Goal: Task Accomplishment & Management: Manage account settings

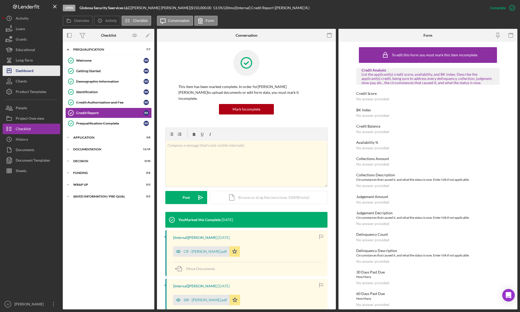
click at [26, 72] on div "Dashboard" at bounding box center [25, 71] width 18 height 12
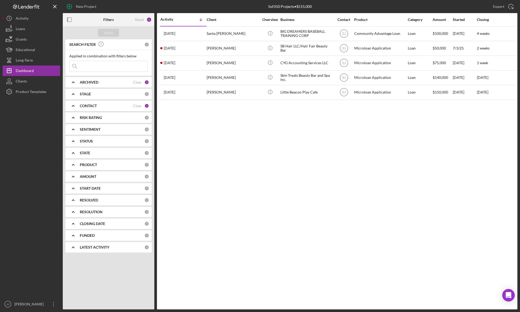
click at [74, 107] on icon "Icon/Expander" at bounding box center [73, 105] width 13 height 13
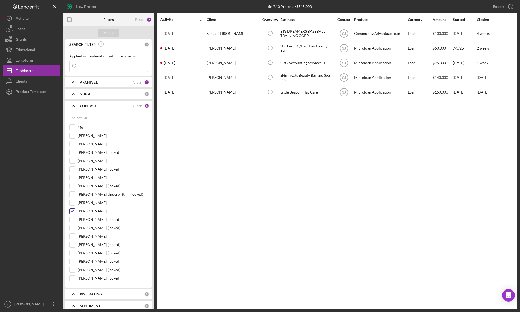
click at [73, 212] on input "[PERSON_NAME]" at bounding box center [72, 210] width 5 height 5
checkbox input "false"
click at [73, 135] on input "[PERSON_NAME]" at bounding box center [72, 135] width 5 height 5
checkbox input "false"
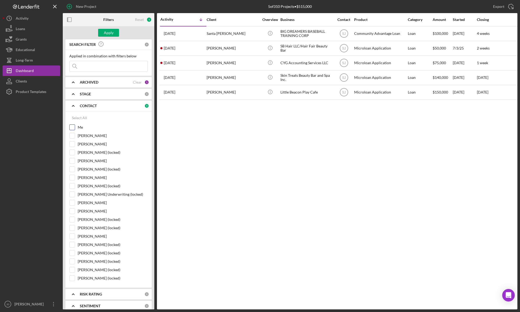
click at [72, 129] on input "Me" at bounding box center [72, 127] width 5 height 5
checkbox input "true"
click at [109, 33] on div "Apply" at bounding box center [109, 33] width 10 height 8
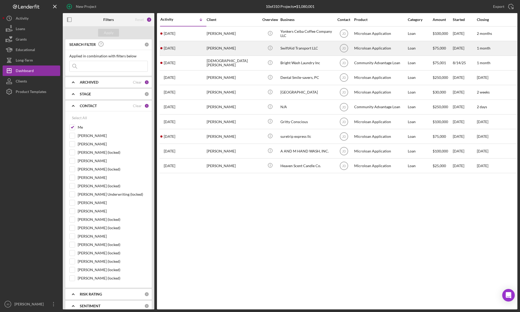
click at [228, 46] on div "[PERSON_NAME]" at bounding box center [233, 48] width 52 height 14
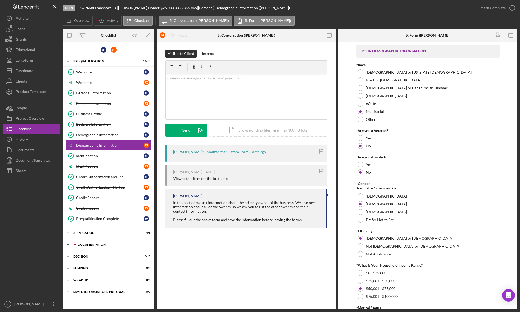
click at [70, 244] on icon "Icon/Expander" at bounding box center [68, 244] width 10 height 10
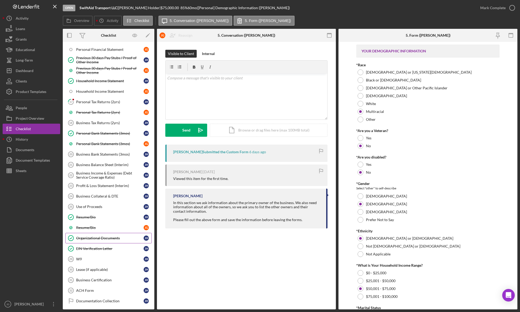
scroll to position [216, 0]
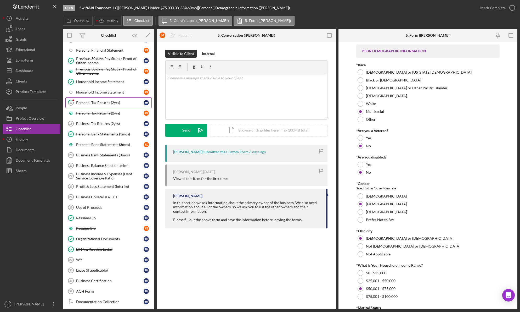
click at [111, 104] on div "Personal Tax Returns (2yrs)" at bounding box center [109, 102] width 67 height 4
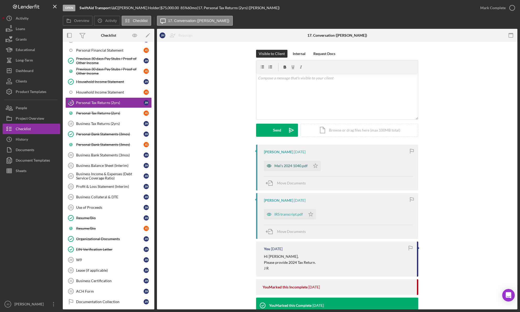
click at [285, 166] on div "Mel's 2024 1040.pdf" at bounding box center [290, 165] width 33 height 4
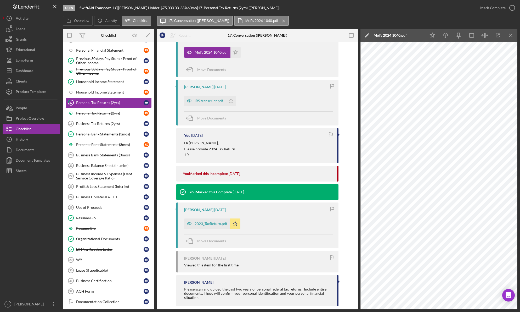
scroll to position [114, 0]
click at [218, 223] on div "2023_TaxReturn.pdf" at bounding box center [211, 223] width 33 height 4
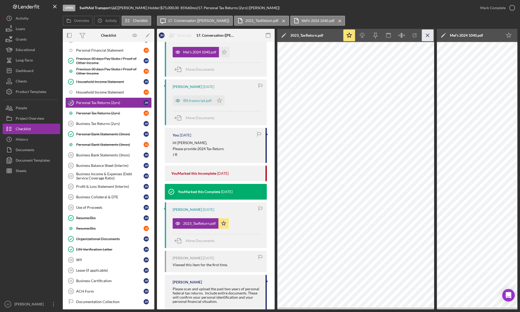
click at [426, 34] on line "button" at bounding box center [427, 35] width 3 height 3
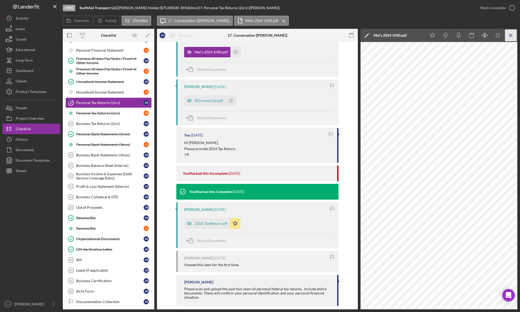
click at [507, 34] on icon "Icon/Menu Close" at bounding box center [511, 36] width 12 height 12
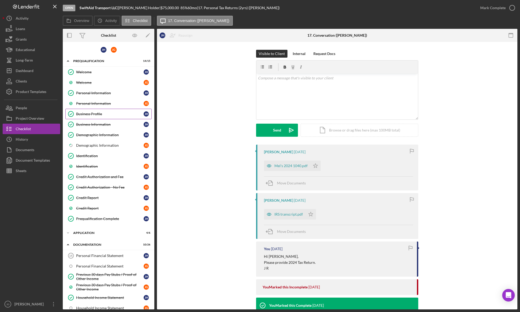
scroll to position [1, 0]
click at [315, 166] on polygon "button" at bounding box center [315, 165] width 4 height 4
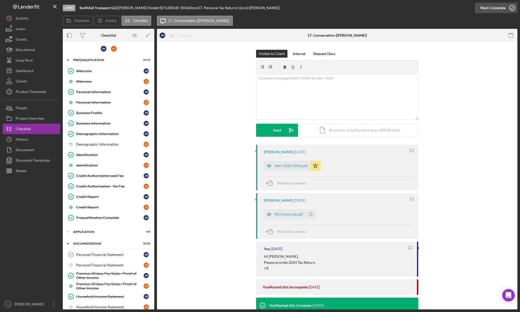
click at [515, 10] on icon "button" at bounding box center [512, 7] width 13 height 13
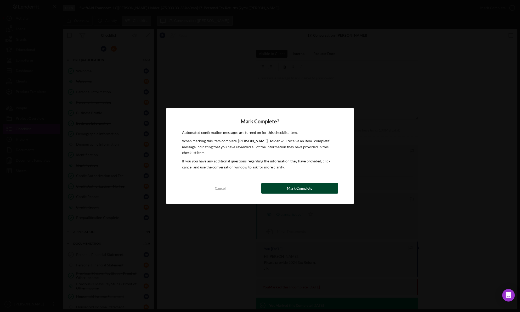
click at [299, 186] on div "Mark Complete" at bounding box center [299, 188] width 25 height 10
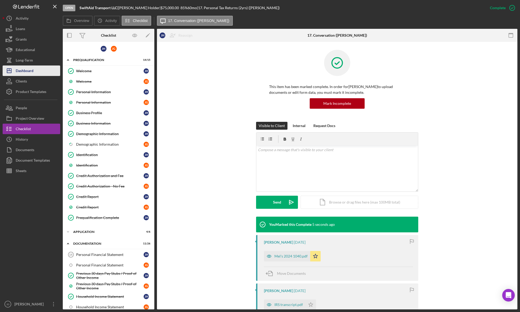
click at [27, 71] on div "Dashboard" at bounding box center [25, 71] width 18 height 12
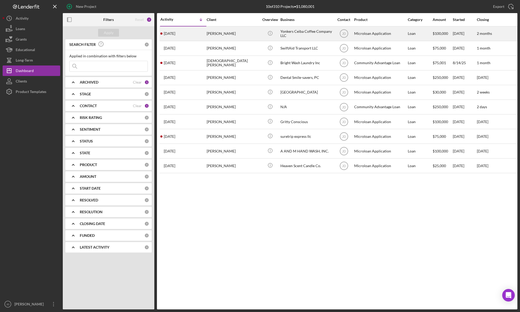
click at [222, 33] on div "[PERSON_NAME]" at bounding box center [233, 34] width 52 height 14
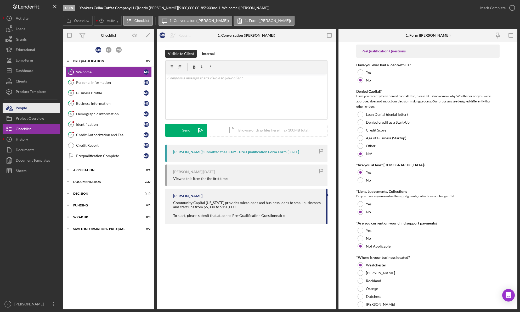
click at [25, 110] on div "People" at bounding box center [21, 109] width 11 height 12
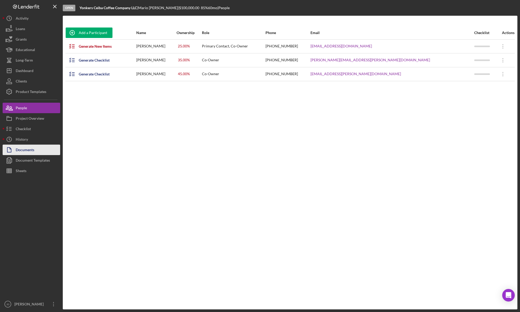
click at [27, 149] on div "Documents" at bounding box center [25, 150] width 19 height 12
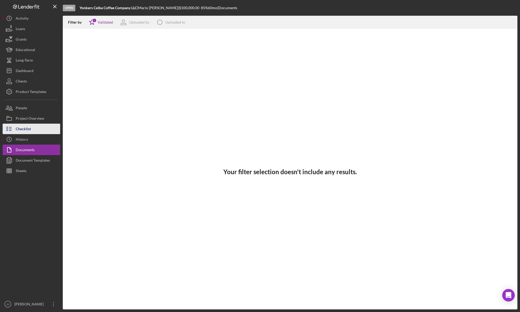
click at [21, 127] on div "Checklist" at bounding box center [23, 129] width 15 height 12
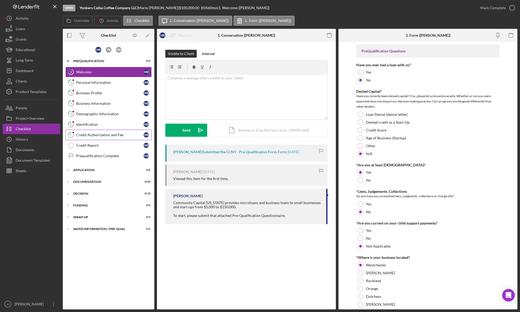
click at [92, 133] on div "Credit Authorization and Fee" at bounding box center [109, 135] width 67 height 4
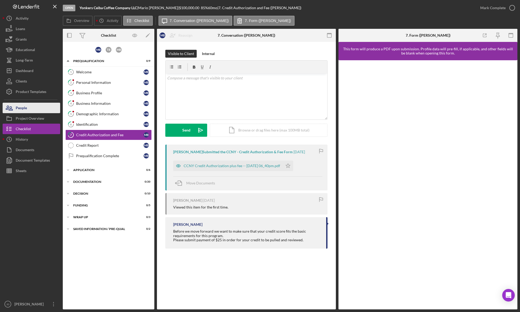
click at [24, 108] on div "People" at bounding box center [21, 109] width 11 height 12
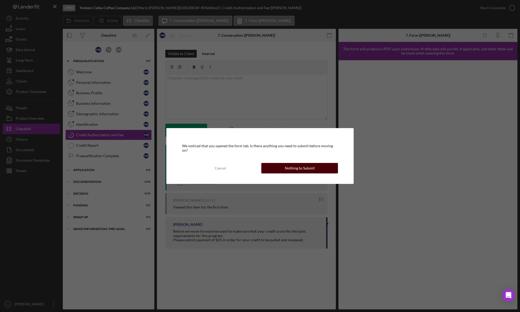
click at [325, 165] on button "Nothing to Submit" at bounding box center [299, 168] width 77 height 10
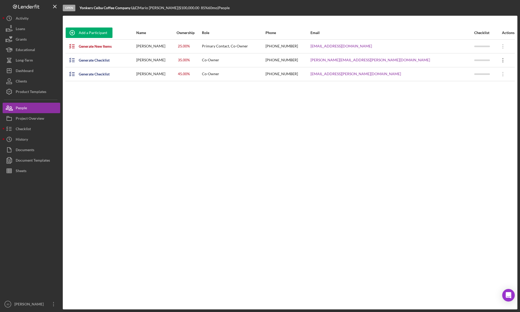
click at [497, 61] on icon "Icon/Overflow" at bounding box center [502, 60] width 13 height 13
click at [199, 128] on div "Add a Participant Name Ownership Role Phone Email Checklist Actions Generate Ne…" at bounding box center [290, 162] width 455 height 272
click at [89, 59] on div "Generate Checklist" at bounding box center [94, 60] width 31 height 10
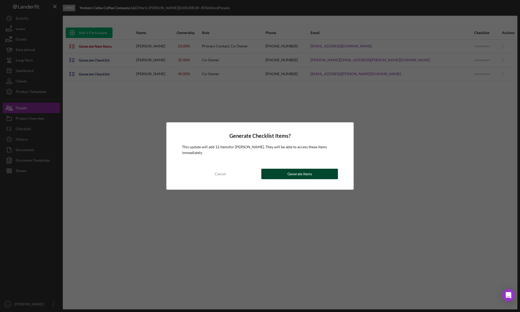
click at [311, 173] on div "Generate Items" at bounding box center [299, 173] width 25 height 10
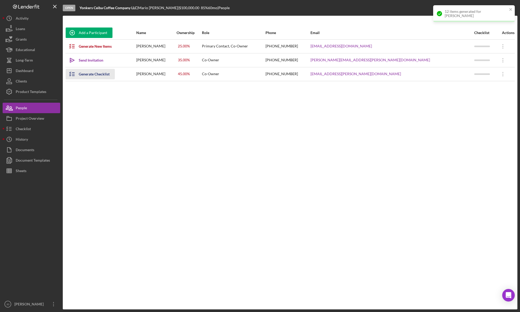
click at [93, 75] on div "Generate Checklist" at bounding box center [94, 74] width 31 height 10
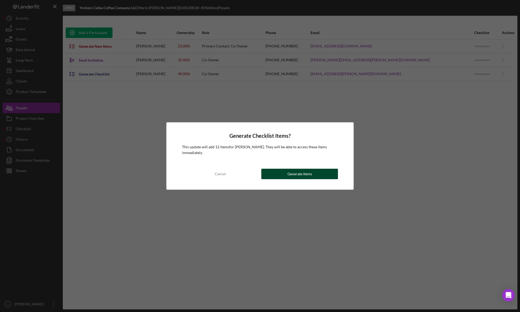
click at [319, 176] on button "Generate Items" at bounding box center [299, 173] width 77 height 10
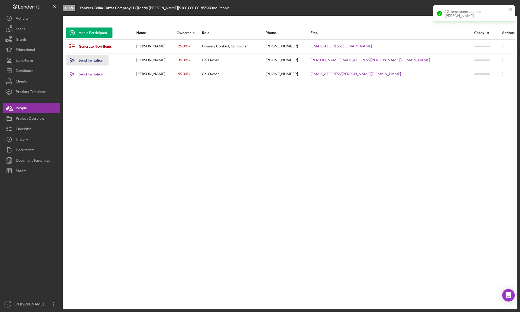
click at [100, 60] on div "Send Invitation" at bounding box center [91, 60] width 25 height 10
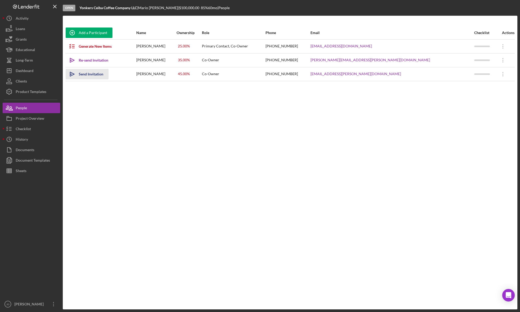
click at [95, 74] on div "Send Invitation" at bounding box center [91, 74] width 25 height 10
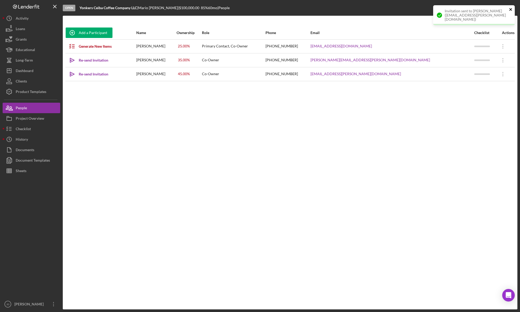
click at [511, 10] on icon "close" at bounding box center [510, 9] width 3 height 3
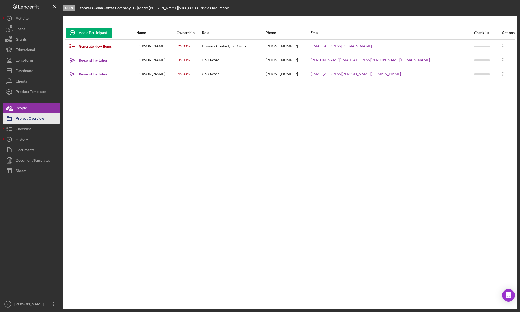
click at [30, 119] on div "Project Overview" at bounding box center [30, 119] width 29 height 12
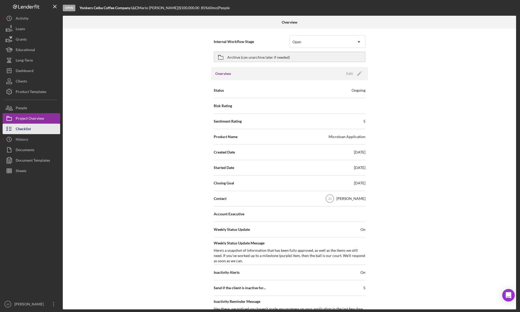
click at [23, 131] on div "Checklist" at bounding box center [23, 129] width 15 height 12
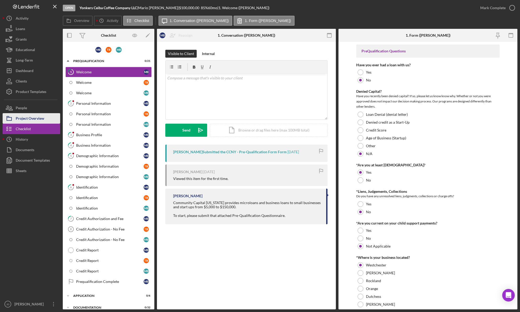
click at [28, 116] on div "Project Overview" at bounding box center [30, 119] width 29 height 12
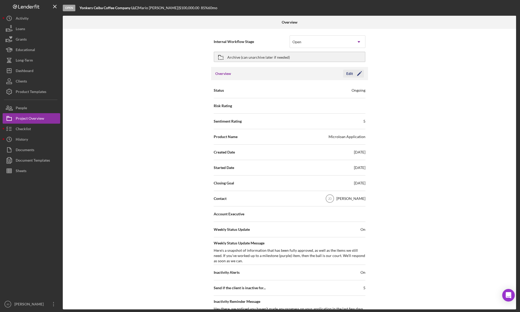
click at [357, 75] on polygon "button" at bounding box center [359, 74] width 4 height 4
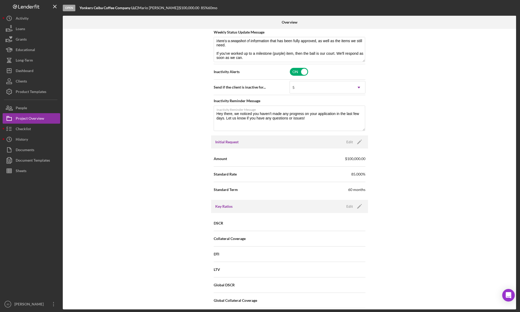
scroll to position [212, 0]
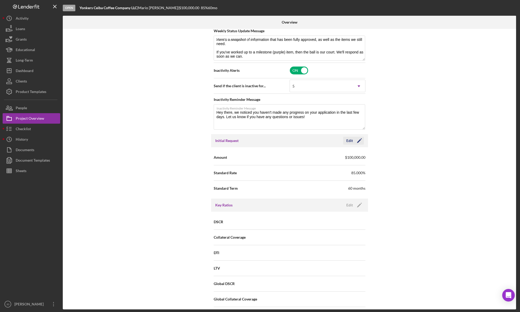
click at [356, 140] on icon "Icon/Edit" at bounding box center [359, 140] width 13 height 13
drag, startPoint x: 301, startPoint y: 156, endPoint x: 287, endPoint y: 156, distance: 13.9
click at [287, 156] on div "Amount $100,000" at bounding box center [290, 157] width 152 height 13
click at [299, 157] on input "$100,000" at bounding box center [328, 157] width 76 height 13
click at [397, 171] on div "Internal Workflow Stage Open Icon/Dropdown Arrow Archive (can unarchive later i…" at bounding box center [289, 169] width 453 height 280
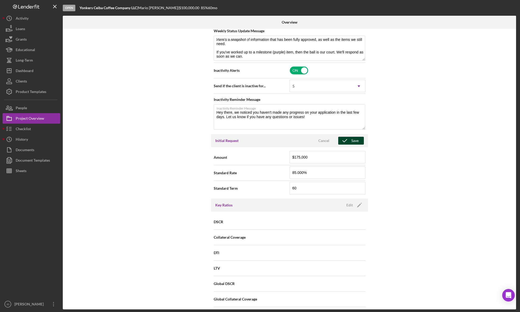
click at [354, 140] on div "Save" at bounding box center [354, 141] width 7 height 8
click at [510, 10] on icon "close" at bounding box center [510, 9] width 3 height 3
click at [407, 168] on div "Internal Workflow Stage Open Icon/Dropdown Arrow Archive (can unarchive later i…" at bounding box center [289, 169] width 453 height 280
click at [356, 142] on div "Save" at bounding box center [354, 141] width 7 height 8
click at [512, 10] on icon "close" at bounding box center [511, 9] width 4 height 4
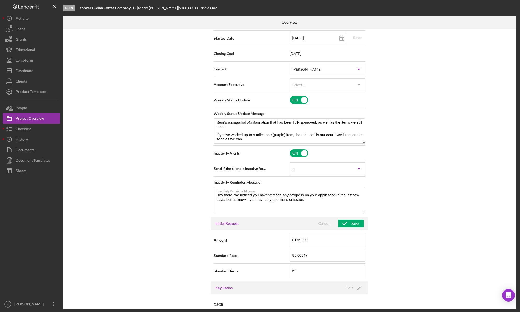
scroll to position [169, 0]
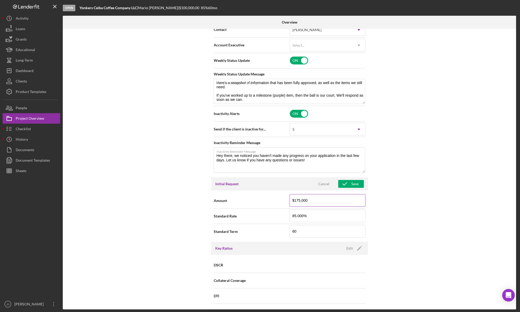
drag, startPoint x: 313, startPoint y: 201, endPoint x: 291, endPoint y: 201, distance: 22.2
click at [291, 201] on input "$175,000" at bounding box center [328, 200] width 76 height 13
click at [312, 202] on input "$175,000" at bounding box center [328, 200] width 76 height 13
type input "$10,000,000"
click at [381, 199] on div "Internal Workflow Stage Open Icon/Dropdown Arrow Archive (can unarchive later i…" at bounding box center [289, 169] width 453 height 280
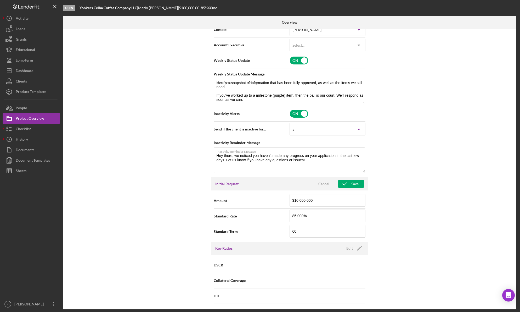
click at [259, 201] on span "Amount" at bounding box center [252, 200] width 76 height 5
click at [358, 182] on button "Save" at bounding box center [351, 184] width 26 height 8
click at [512, 8] on icon "close" at bounding box center [511, 9] width 4 height 4
drag, startPoint x: 320, startPoint y: 200, endPoint x: 285, endPoint y: 202, distance: 35.7
click at [285, 202] on div "Amount $10,000,000" at bounding box center [290, 200] width 152 height 13
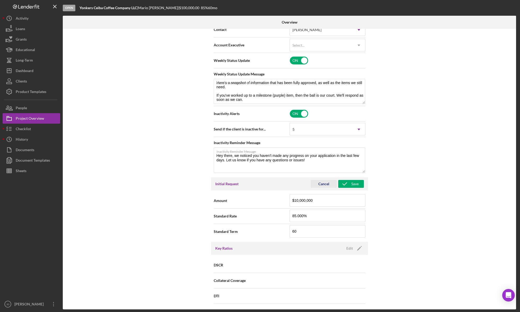
click at [321, 184] on div "Cancel" at bounding box center [323, 184] width 11 height 8
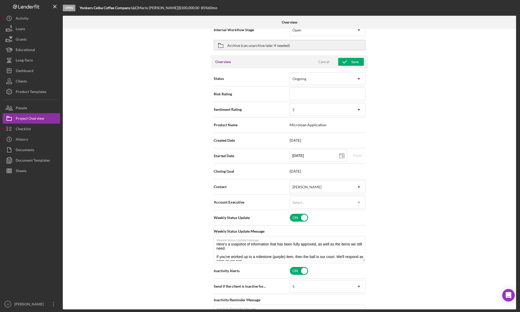
scroll to position [0, 0]
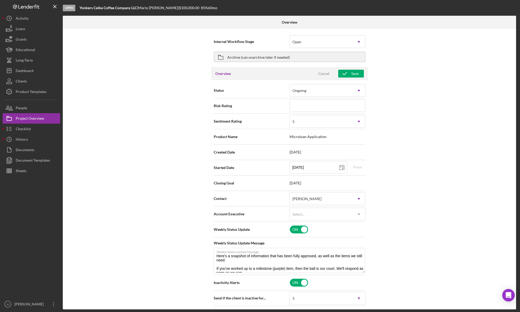
click at [317, 136] on span "Microloan Application" at bounding box center [328, 136] width 76 height 4
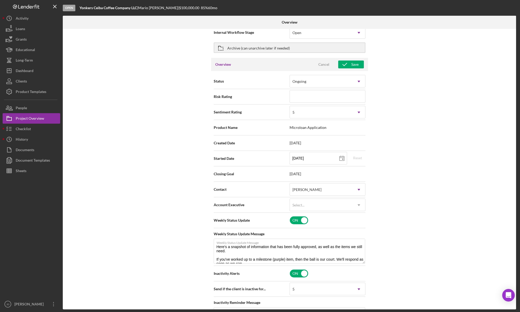
scroll to position [7, 0]
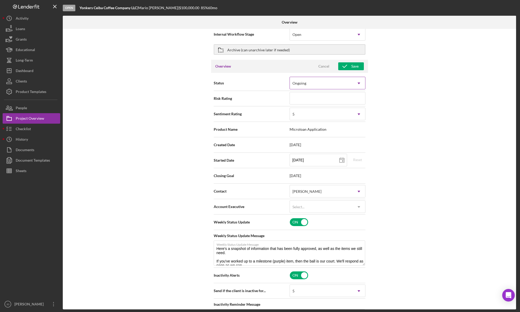
click at [357, 83] on icon "Icon/Dropdown Arrow" at bounding box center [359, 83] width 13 height 13
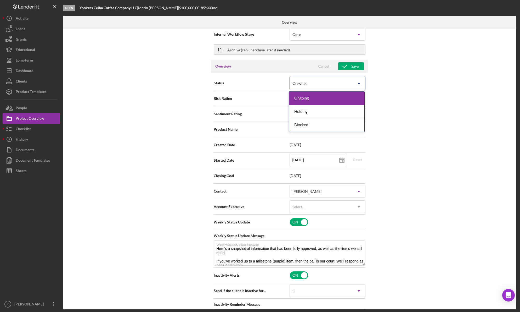
click at [395, 92] on div "Internal Workflow Stage Open Icon/Dropdown Arrow Archive (can unarchive later i…" at bounding box center [289, 169] width 453 height 280
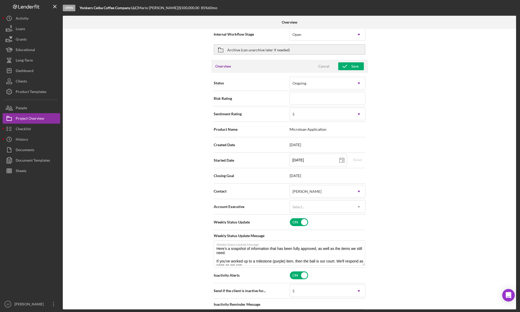
click at [413, 87] on div "Internal Workflow Stage Open Icon/Dropdown Arrow Archive (can unarchive later i…" at bounding box center [289, 169] width 453 height 280
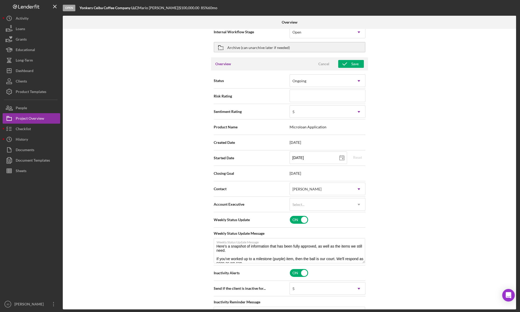
scroll to position [0, 0]
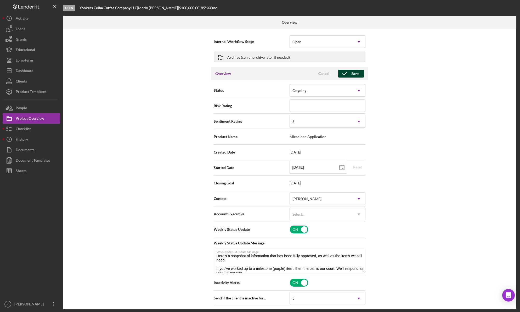
click at [355, 73] on div "Save" at bounding box center [354, 74] width 7 height 8
type textarea "Here's a snapshot of information that has been fully approved, as well as the i…"
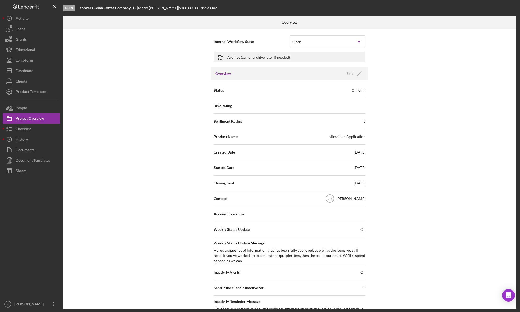
click at [132, 68] on div "Internal Workflow Stage Open Icon/Dropdown Arrow Archive (can unarchive later i…" at bounding box center [289, 169] width 453 height 280
click at [24, 129] on div "Checklist" at bounding box center [23, 129] width 15 height 12
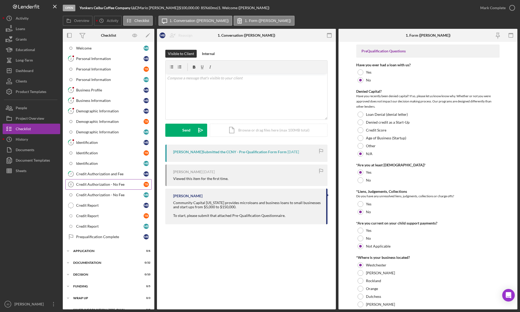
scroll to position [53, 0]
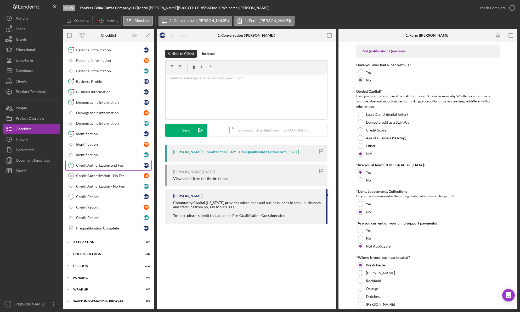
click at [105, 166] on div "Credit Authorization and Fee" at bounding box center [109, 165] width 67 height 4
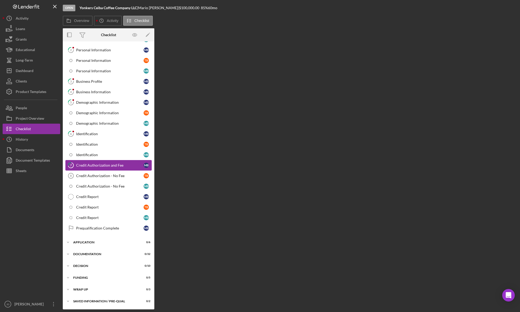
scroll to position [53, 0]
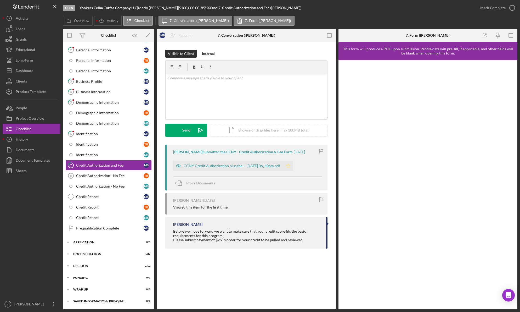
click at [293, 165] on icon "Icon/Star" at bounding box center [288, 165] width 10 height 10
click at [263, 166] on div "CCNY Credit Authorization plus fee -- [DATE] 06_40pm.pdf" at bounding box center [232, 165] width 97 height 4
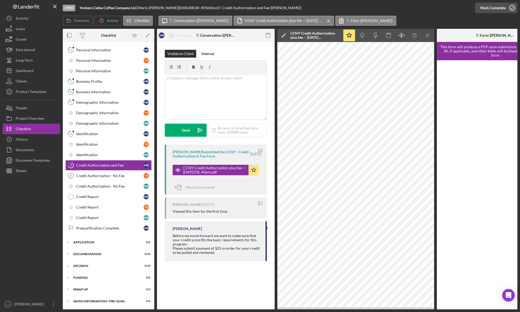
click at [511, 8] on icon "button" at bounding box center [512, 7] width 13 height 13
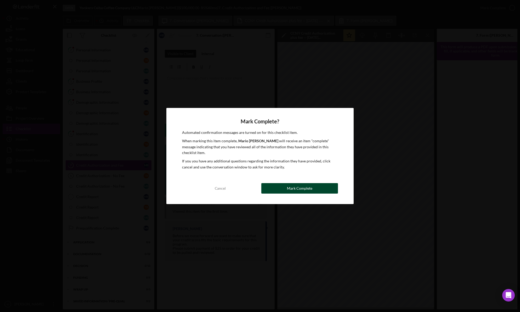
click at [310, 187] on div "Mark Complete" at bounding box center [299, 188] width 25 height 10
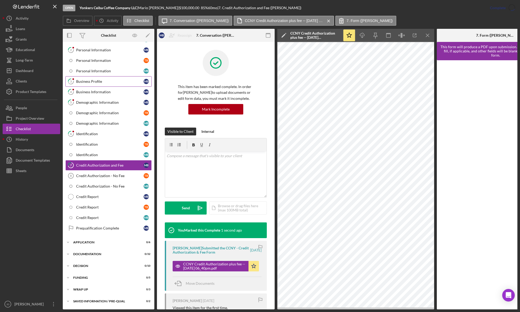
click at [98, 82] on div "Business Profile" at bounding box center [109, 81] width 67 height 4
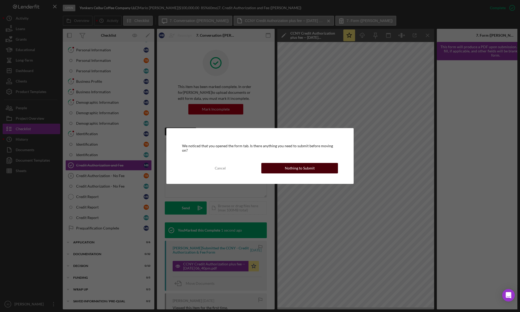
click at [310, 167] on div "Nothing to Submit" at bounding box center [300, 168] width 30 height 10
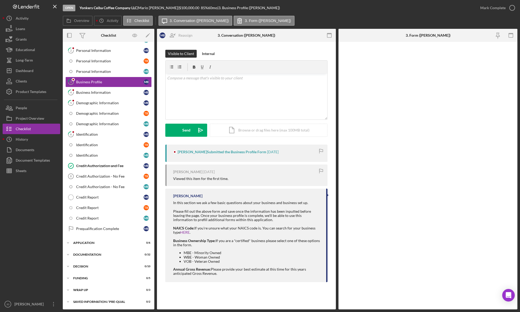
scroll to position [53, 0]
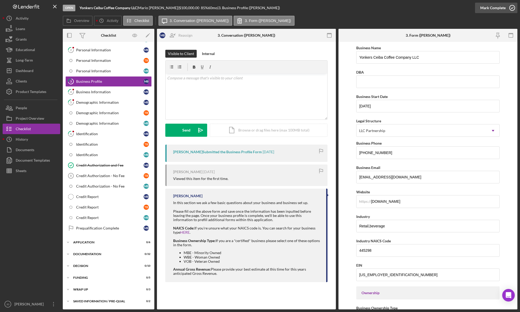
click at [512, 8] on icon "button" at bounding box center [512, 7] width 13 height 13
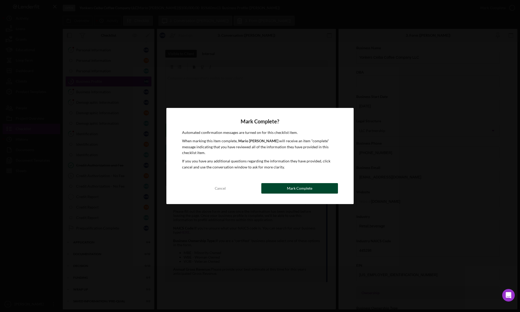
click at [296, 184] on div "Mark Complete" at bounding box center [299, 188] width 25 height 10
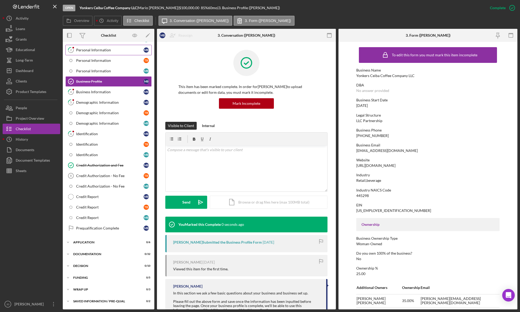
click at [91, 47] on link "2 Personal Information M B" at bounding box center [108, 50] width 86 height 10
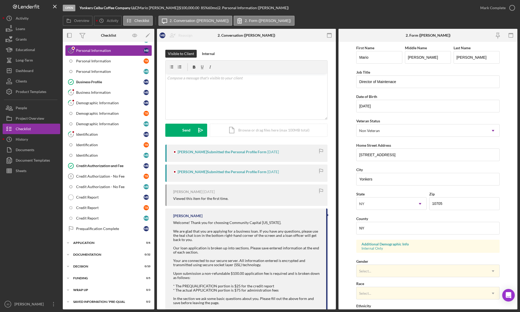
scroll to position [53, 0]
click at [510, 8] on icon "button" at bounding box center [512, 7] width 13 height 13
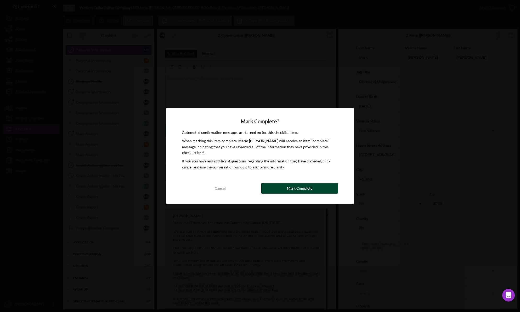
click at [311, 185] on div "Mark Complete" at bounding box center [299, 188] width 25 height 10
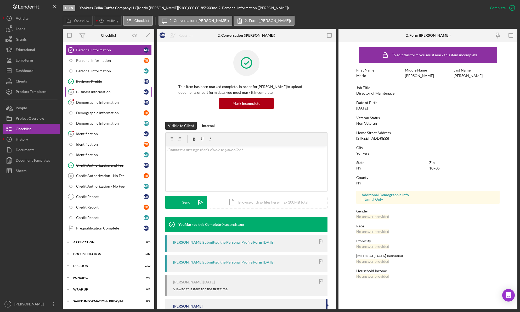
click at [100, 93] on div "Business Information" at bounding box center [109, 92] width 67 height 4
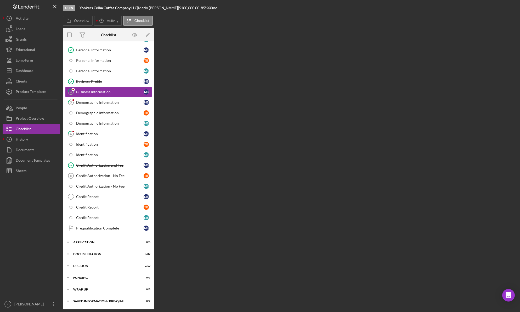
scroll to position [53, 0]
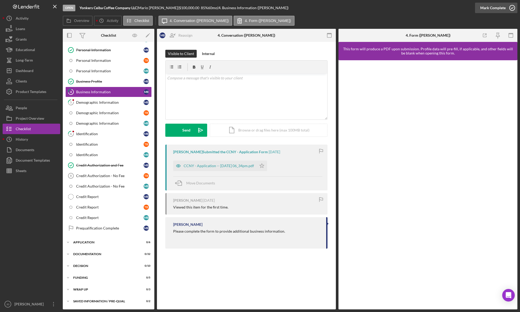
click at [512, 8] on icon "button" at bounding box center [512, 7] width 13 height 13
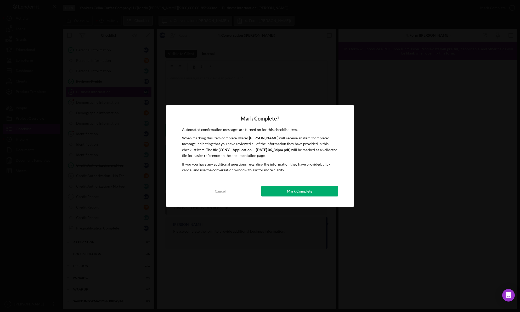
click at [296, 192] on div "Mark Complete" at bounding box center [299, 191] width 25 height 10
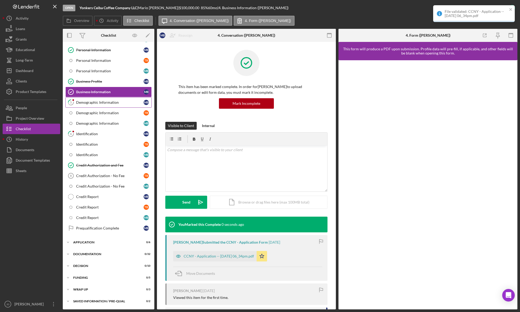
click at [107, 104] on div "Demographic Information" at bounding box center [109, 102] width 67 height 4
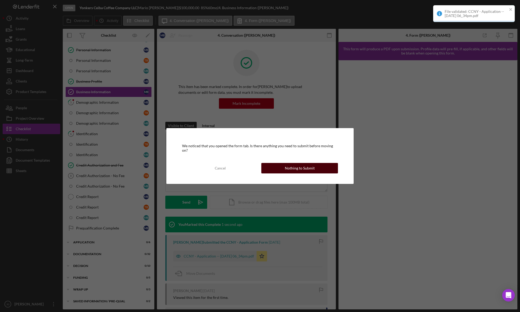
click at [313, 165] on div "Nothing to Submit" at bounding box center [300, 168] width 30 height 10
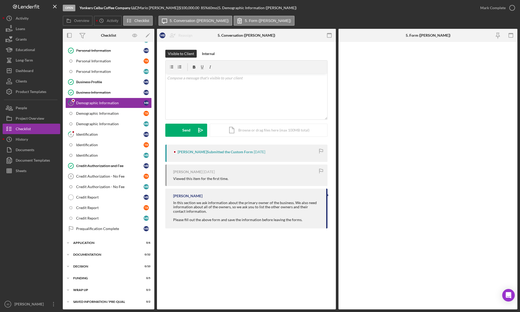
scroll to position [53, 0]
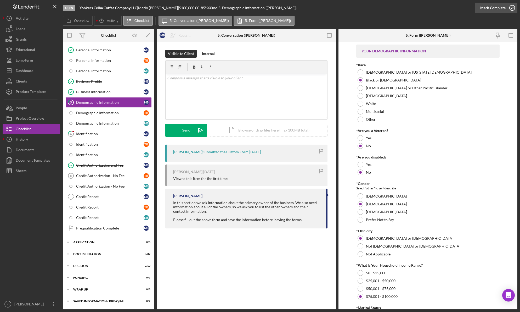
click at [515, 8] on icon "button" at bounding box center [512, 7] width 13 height 13
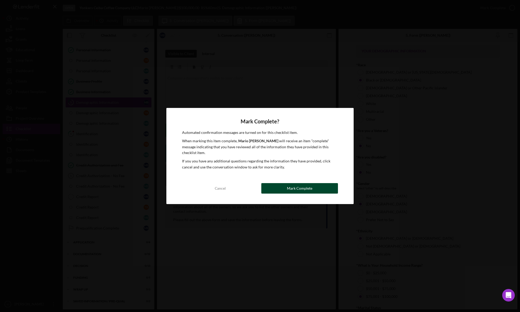
click at [293, 187] on div "Mark Complete" at bounding box center [299, 188] width 25 height 10
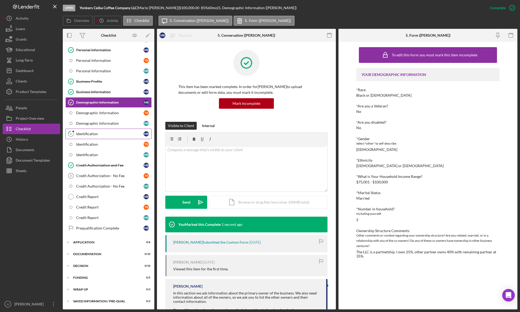
click at [91, 134] on div "Identification" at bounding box center [109, 134] width 67 height 4
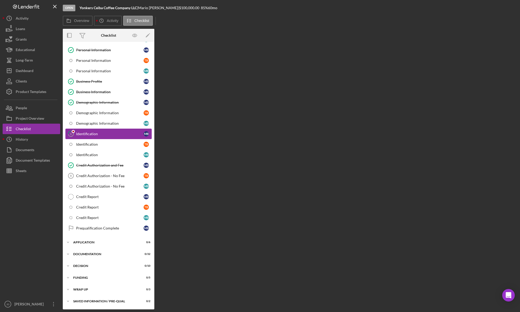
scroll to position [53, 0]
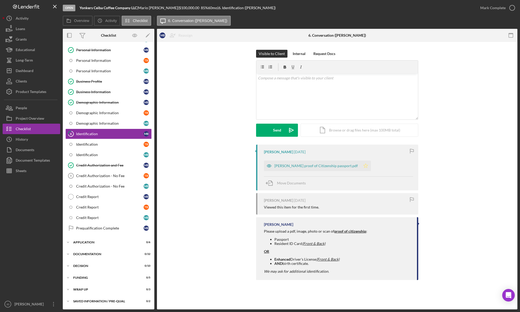
click at [360, 166] on icon "Icon/Star" at bounding box center [365, 165] width 10 height 10
click at [511, 8] on polyline "button" at bounding box center [512, 7] width 2 height 1
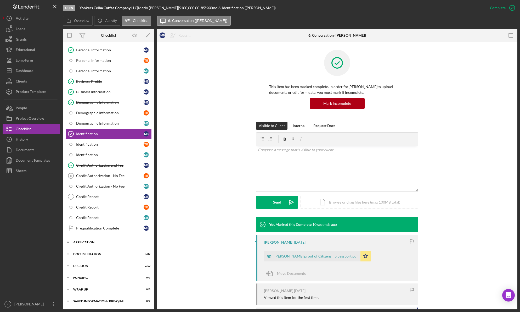
click at [68, 241] on icon "Icon/Expander" at bounding box center [68, 242] width 10 height 10
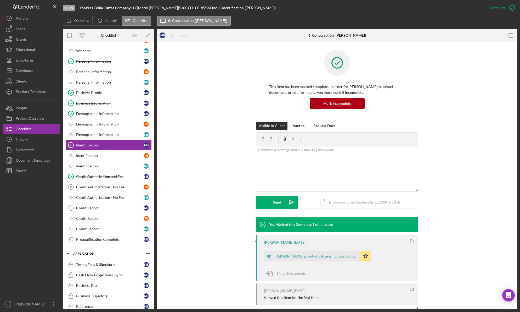
scroll to position [119, 0]
